Goal: Find specific page/section: Find specific page/section

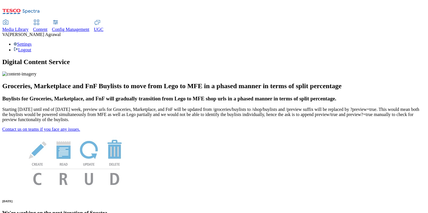
click at [48, 27] on span "Content" at bounding box center [40, 29] width 14 height 5
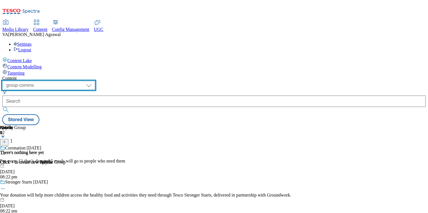
click at [95, 81] on select "dotcom-cz dotcom-hu dotcom-sk fnf-uk ghs-roi ghs-uk group-comms ighs-cz ighs-hu…" at bounding box center [48, 85] width 93 height 9
select select "ghs-uk"
click at [74, 81] on select "dotcom-cz dotcom-hu dotcom-sk fnf-uk ghs-roi ghs-uk group-comms ighs-cz ighs-hu…" at bounding box center [48, 85] width 93 height 9
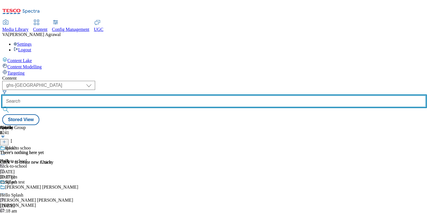
click at [168, 95] on input "text" at bounding box center [213, 100] width 423 height 11
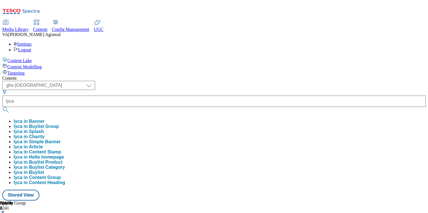
click at [44, 170] on button "lyca in Buylist" at bounding box center [29, 172] width 31 height 5
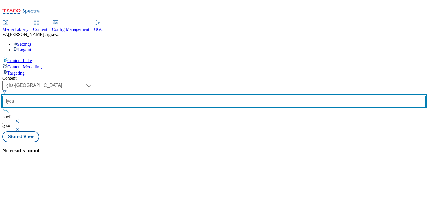
click at [162, 95] on input "lyca" at bounding box center [213, 100] width 423 height 11
type input "l"
click at [2, 107] on button "submit" at bounding box center [6, 110] width 8 height 6
click at [174, 95] on input "topup" at bounding box center [213, 100] width 423 height 11
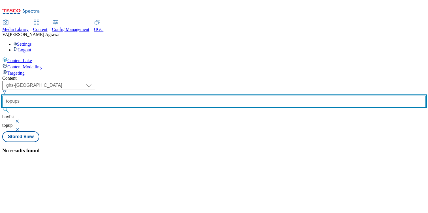
click at [2, 107] on button "submit" at bounding box center [6, 110] width 8 height 6
click at [172, 95] on input "topups" at bounding box center [213, 100] width 423 height 11
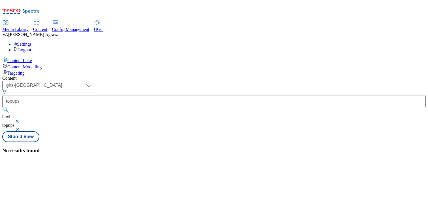
click at [21, 119] on button "button" at bounding box center [18, 120] width 6 height 3
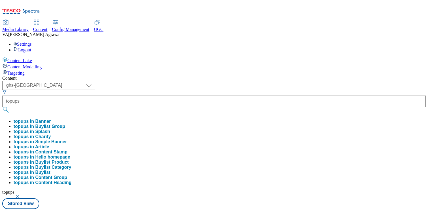
click at [65, 124] on button "topups in Buylist Group" at bounding box center [40, 126] width 52 height 5
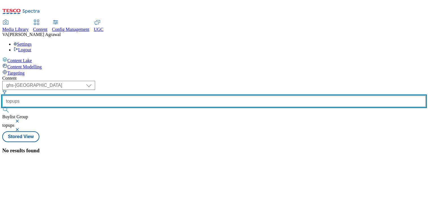
click at [171, 95] on input "topups" at bounding box center [213, 100] width 423 height 11
type input "topup"
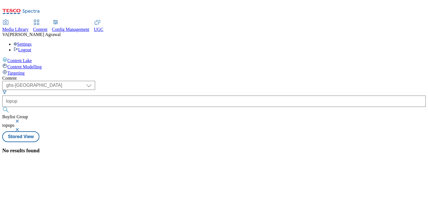
click at [21, 128] on button "button" at bounding box center [18, 129] width 6 height 3
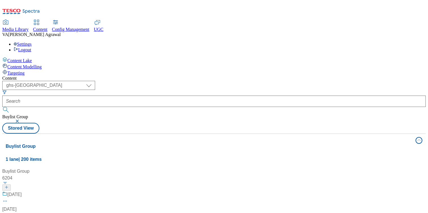
click at [21, 119] on button "button" at bounding box center [18, 120] width 6 height 3
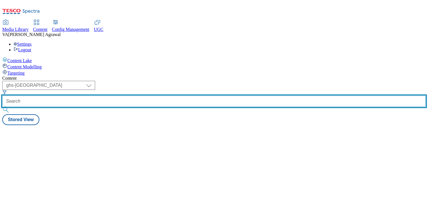
click at [169, 95] on input "text" at bounding box center [213, 100] width 423 height 11
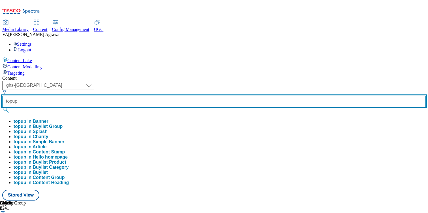
type input "topup"
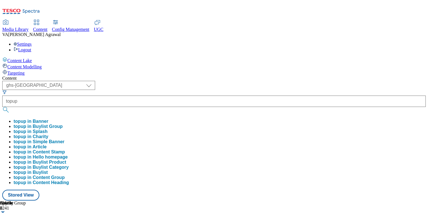
click at [63, 124] on button "topup in Buylist Group" at bounding box center [38, 126] width 49 height 5
